Goal: Task Accomplishment & Management: Manage account settings

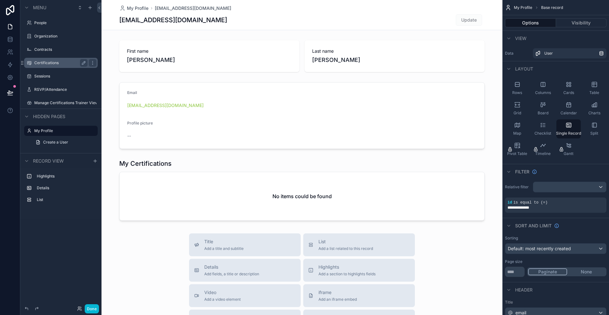
click at [49, 59] on div "Certifications" at bounding box center [60, 63] width 53 height 8
click at [45, 103] on label "Manage Certifications Trainer View" at bounding box center [60, 102] width 53 height 5
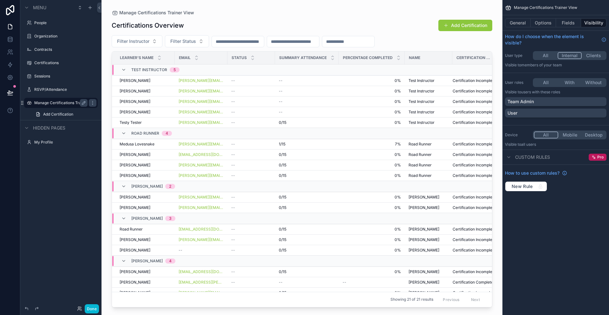
click at [544, 56] on button "All" at bounding box center [546, 55] width 24 height 7
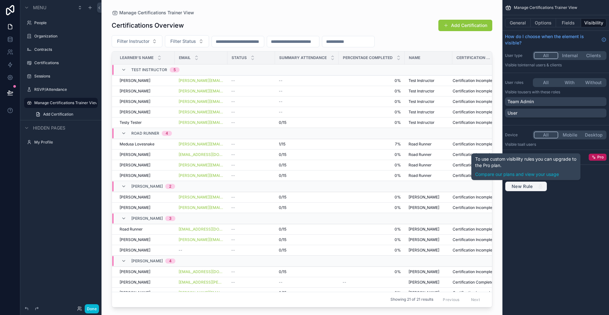
click at [540, 184] on icon "scrollable content" at bounding box center [540, 186] width 5 height 5
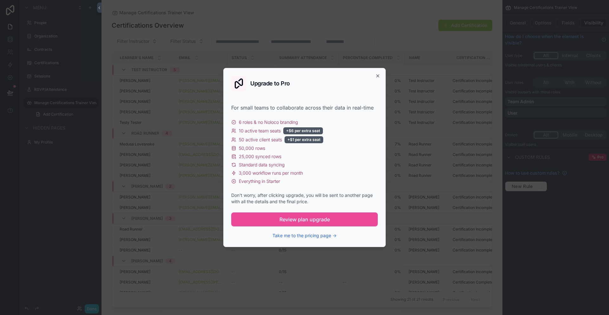
click at [377, 79] on div "Upgrade to Pro" at bounding box center [304, 83] width 147 height 15
click at [378, 77] on icon "button" at bounding box center [377, 75] width 5 height 5
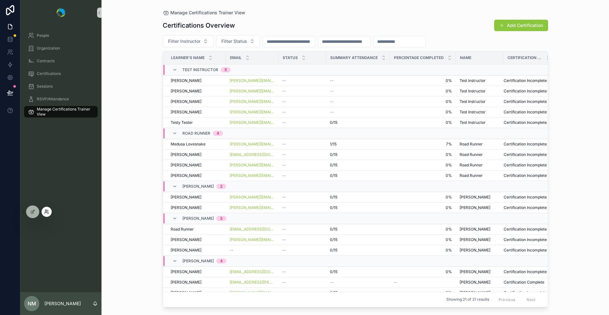
click at [46, 211] on icon at bounding box center [46, 211] width 5 height 5
click at [109, 234] on div "Manage Certifications Trainer View Certifications Overview Add Certification Fi…" at bounding box center [356, 157] width 508 height 315
click at [32, 208] on div at bounding box center [32, 212] width 13 height 12
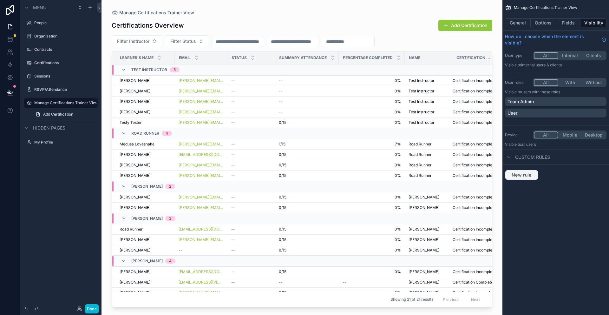
click at [525, 178] on button "New rule" at bounding box center [521, 175] width 33 height 10
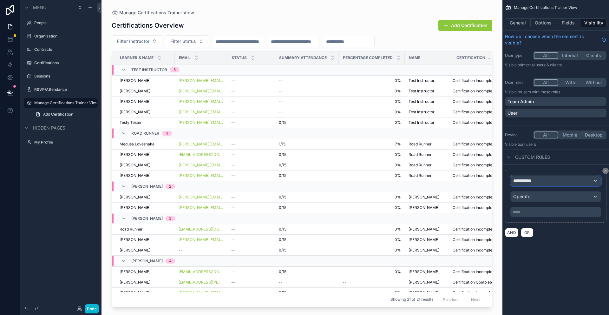
click at [577, 178] on div "**********" at bounding box center [556, 180] width 90 height 10
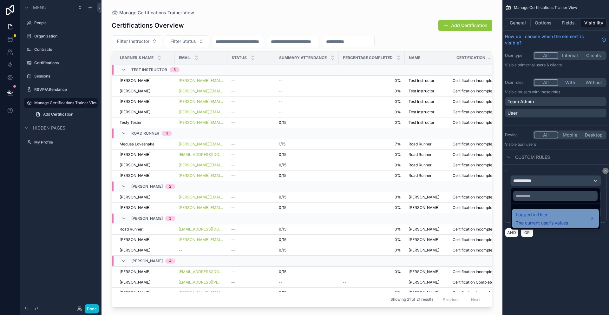
click at [543, 217] on span "Logged in User" at bounding box center [542, 215] width 52 height 8
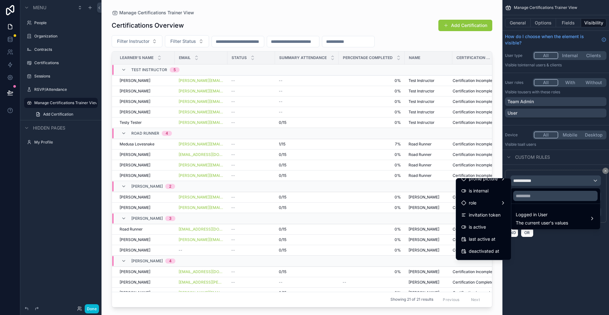
scroll to position [67, 0]
click at [481, 214] on span "invitation token" at bounding box center [485, 215] width 32 height 8
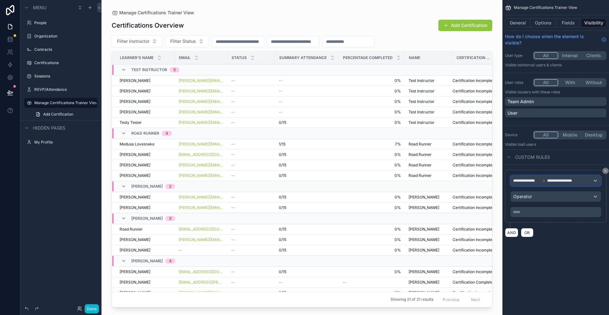
click at [572, 181] on span "**********" at bounding box center [560, 180] width 27 height 5
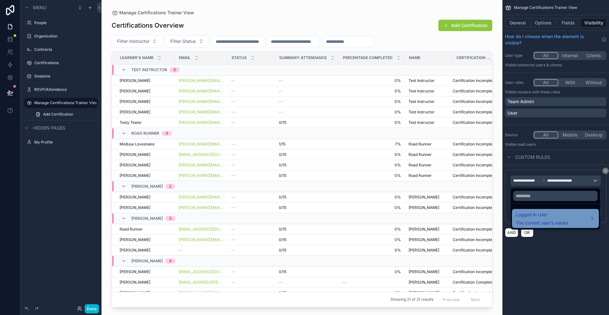
click at [547, 222] on span "The current user's values" at bounding box center [542, 223] width 52 height 6
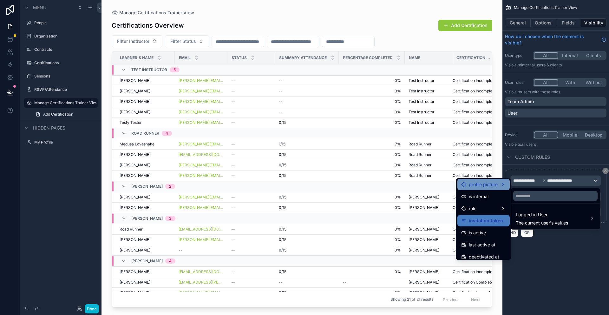
scroll to position [67, 0]
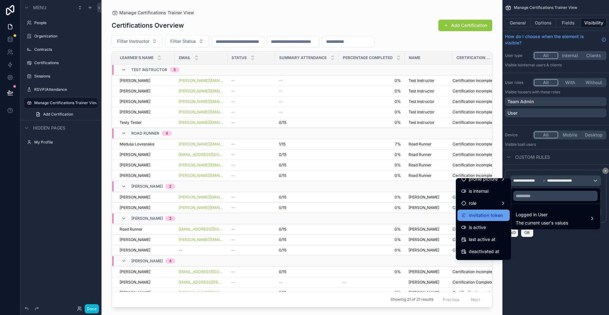
click at [482, 214] on span "invitation token" at bounding box center [486, 215] width 34 height 8
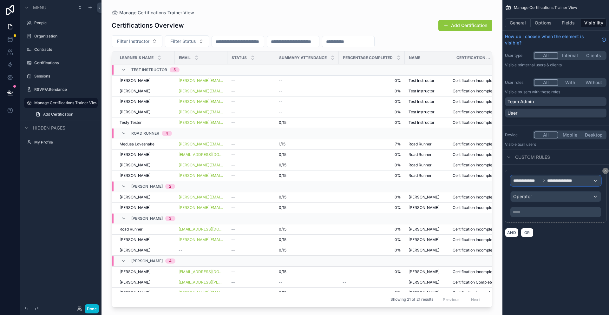
click at [596, 181] on div "**********" at bounding box center [556, 180] width 90 height 10
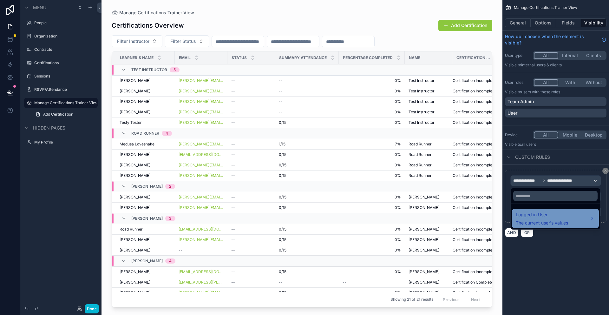
click at [544, 222] on span "The current user's values" at bounding box center [542, 223] width 52 height 6
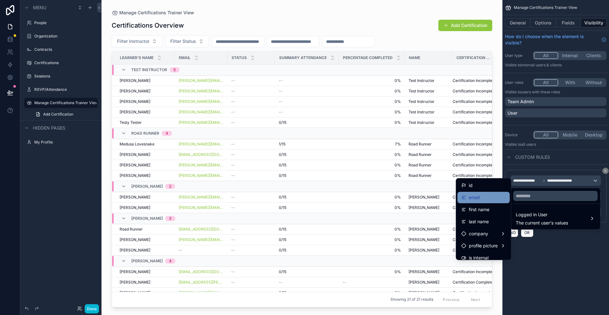
click at [475, 197] on span "email" at bounding box center [474, 198] width 11 height 8
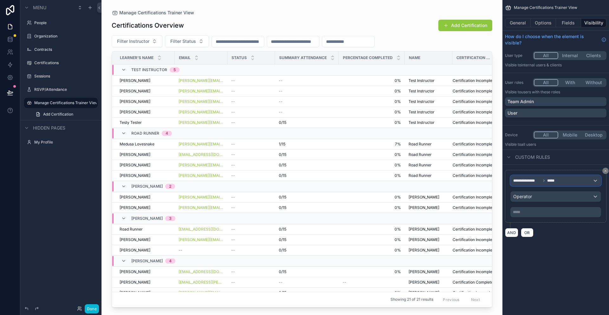
click at [596, 181] on div "**********" at bounding box center [556, 180] width 90 height 10
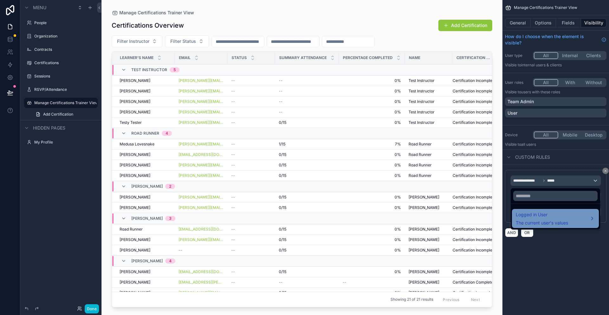
click at [555, 217] on span "Logged in User" at bounding box center [542, 215] width 52 height 8
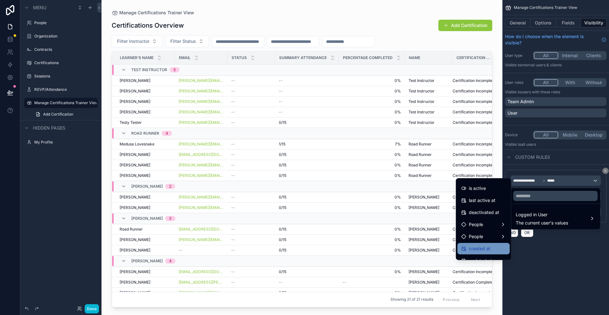
scroll to position [126, 0]
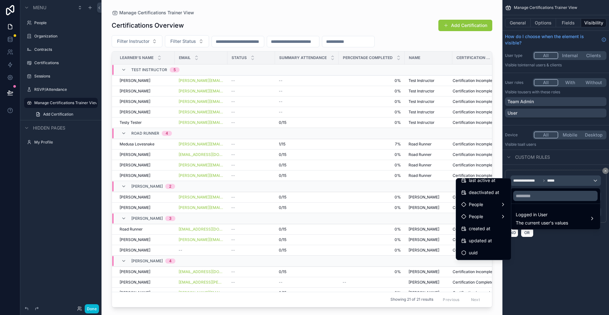
click at [605, 170] on div "scrollable content" at bounding box center [304, 157] width 609 height 315
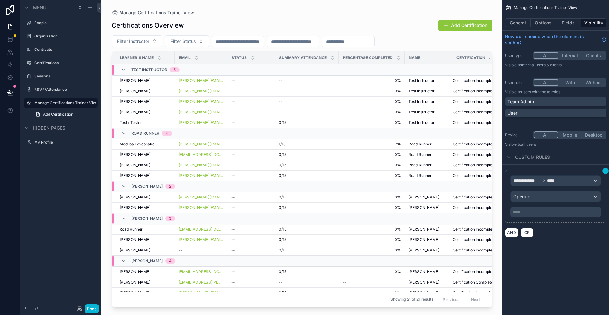
click at [606, 170] on icon "scrollable content" at bounding box center [606, 171] width 4 height 4
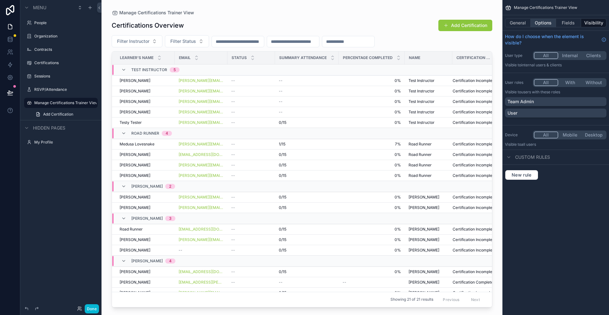
click at [548, 22] on button "Options" at bounding box center [543, 22] width 25 height 9
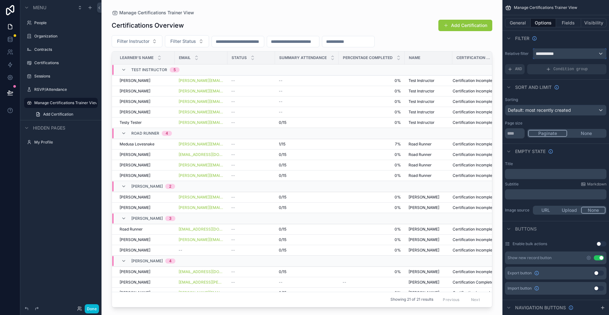
click at [558, 52] on span "**********" at bounding box center [547, 53] width 23 height 6
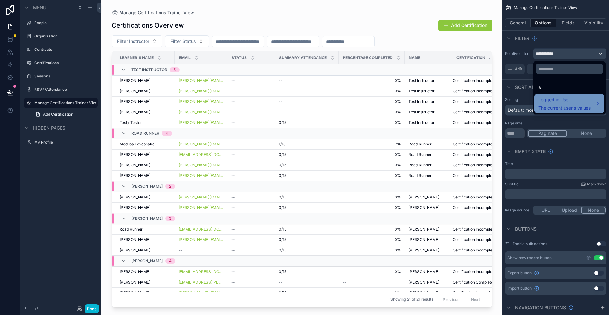
click at [564, 106] on span "The current user's values" at bounding box center [564, 108] width 52 height 6
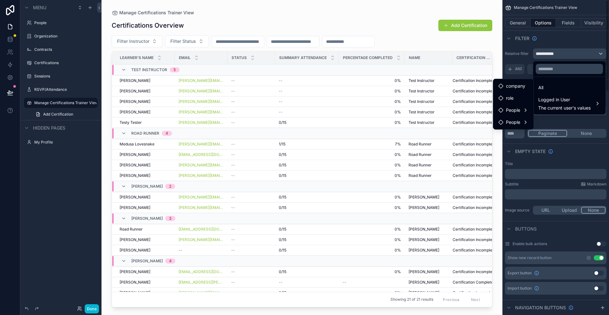
click at [556, 42] on div "scrollable content" at bounding box center [304, 157] width 609 height 315
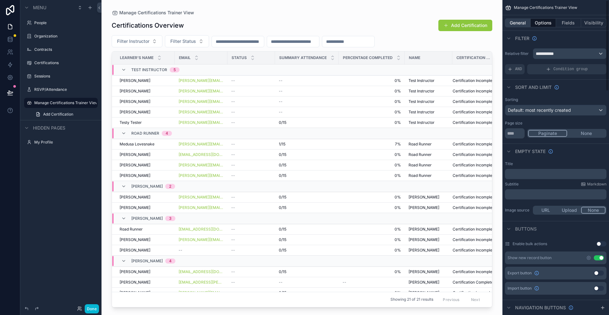
click at [522, 24] on button "General" at bounding box center [518, 22] width 26 height 9
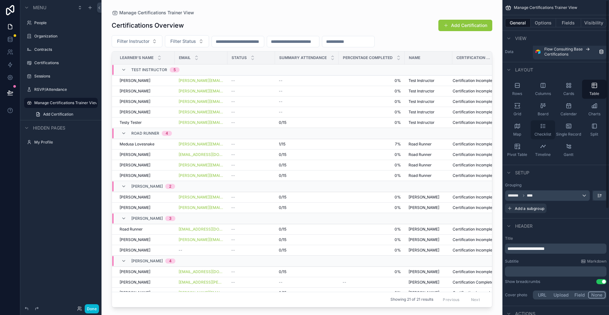
scroll to position [0, 0]
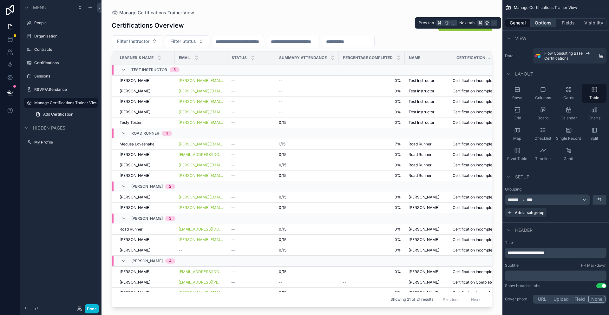
click at [538, 23] on button "Options" at bounding box center [543, 22] width 25 height 9
